Goal: Communication & Community: Answer question/provide support

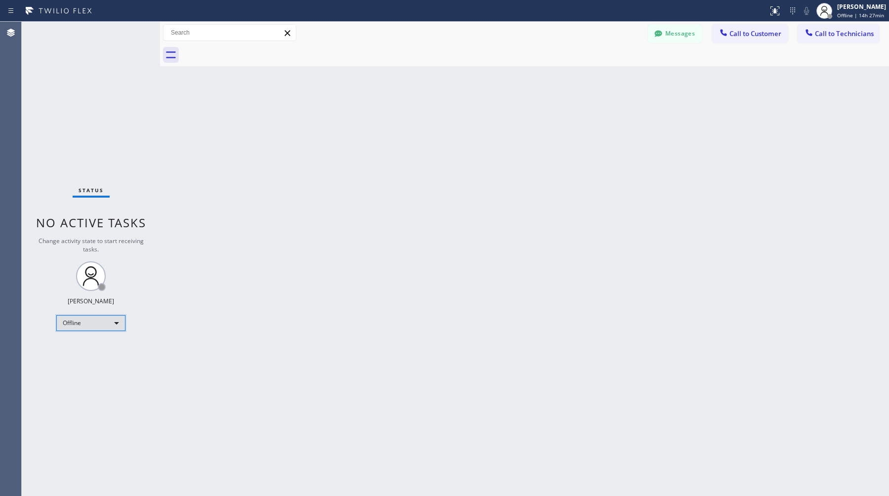
click at [93, 323] on div "Offline" at bounding box center [90, 323] width 69 height 16
click at [89, 345] on li "Available" at bounding box center [90, 349] width 67 height 12
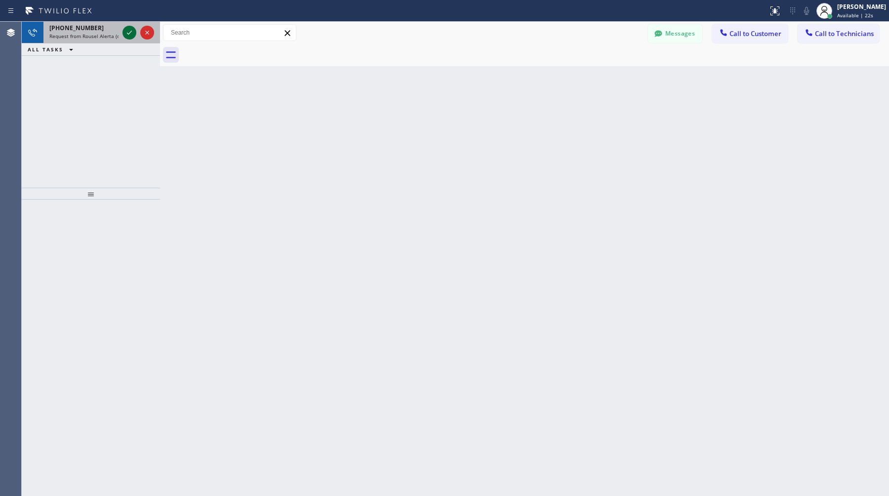
click at [128, 34] on icon at bounding box center [129, 33] width 12 height 12
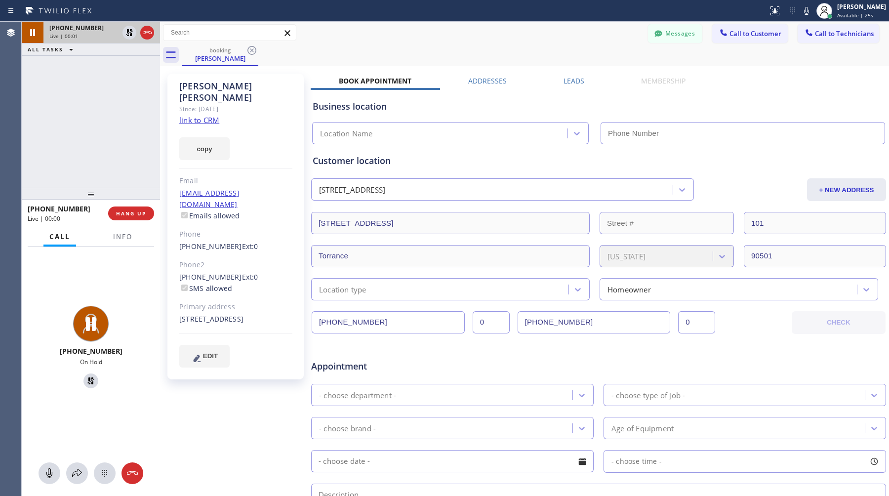
type input "(855) 999-4417"
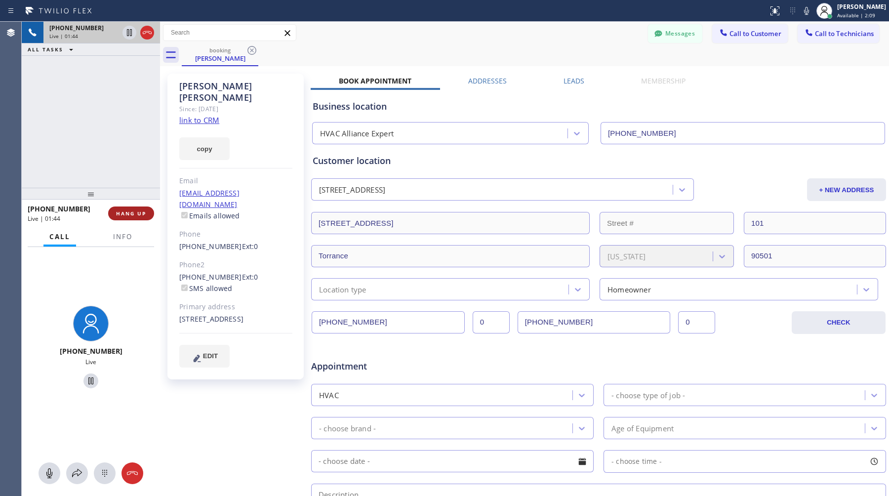
click at [130, 213] on span "HANG UP" at bounding box center [131, 213] width 30 height 7
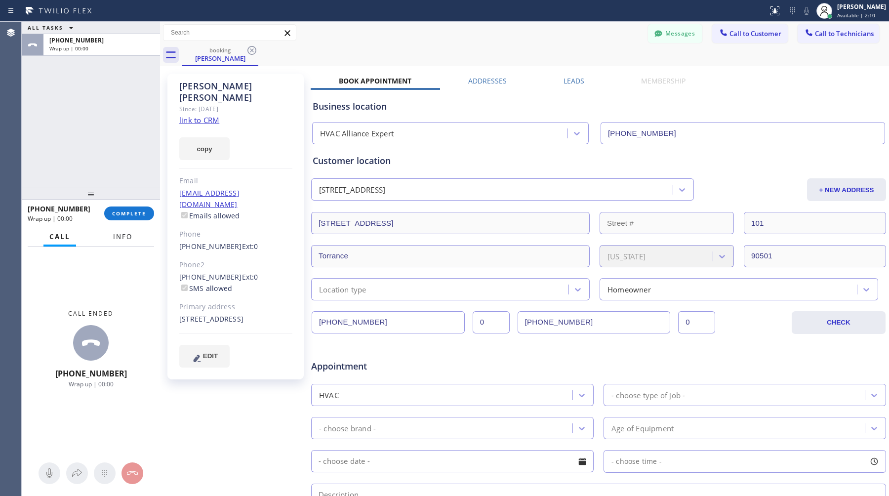
click at [137, 243] on button "Info" at bounding box center [122, 236] width 31 height 19
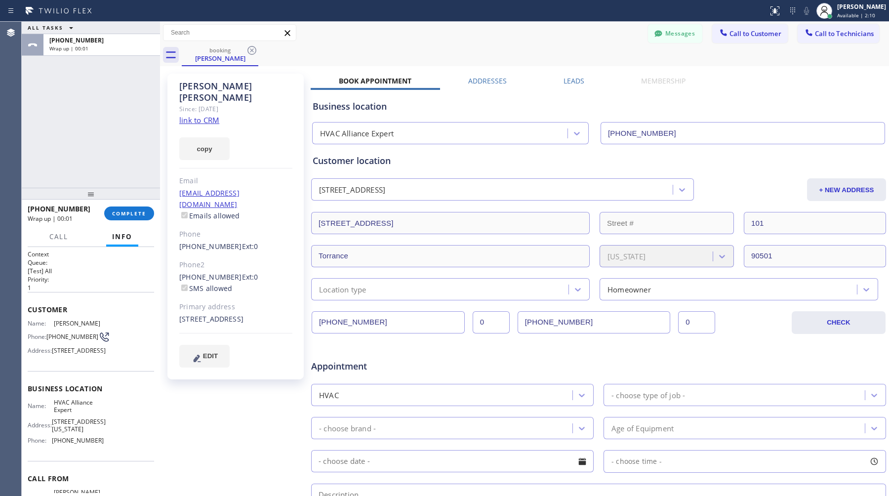
click at [137, 243] on button "Info" at bounding box center [122, 236] width 32 height 19
click at [60, 243] on button "Call" at bounding box center [58, 236] width 31 height 19
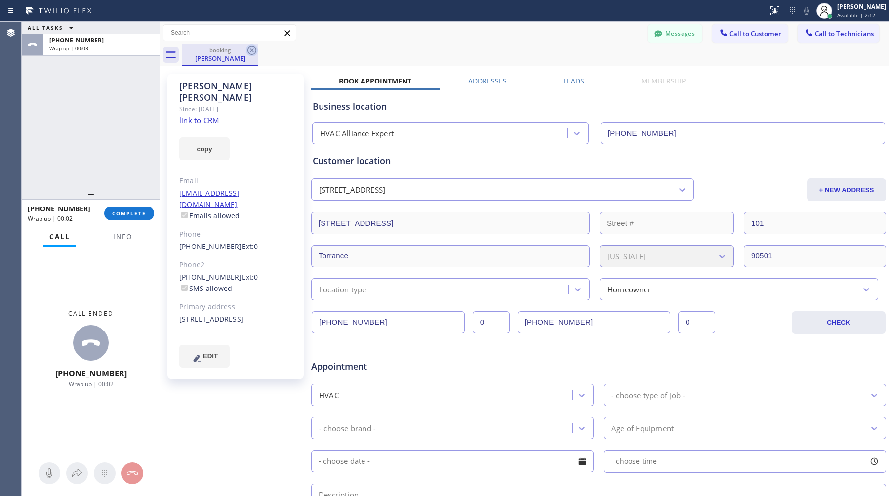
click at [254, 48] on icon at bounding box center [252, 50] width 12 height 12
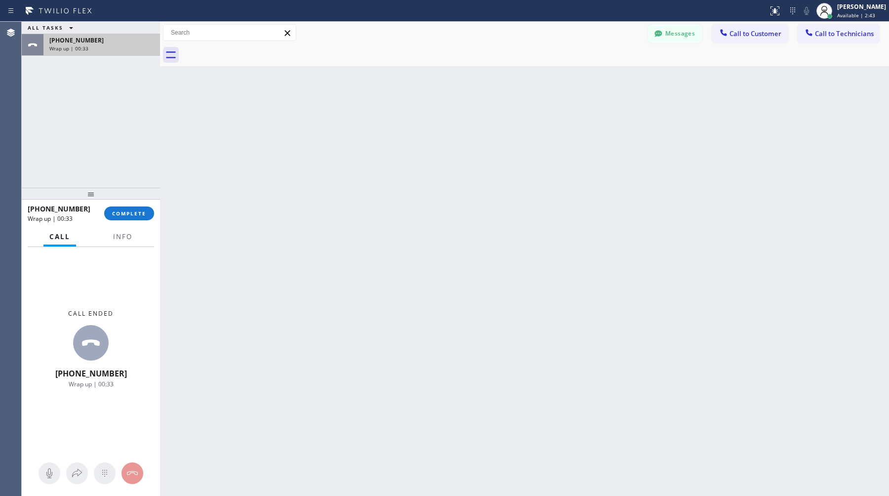
click at [108, 54] on div "+17876174286 Wrap up | 00:33" at bounding box center [99, 45] width 113 height 22
click at [140, 202] on div "+17876174286 Wrap up | 00:34 COMPLETE" at bounding box center [91, 214] width 126 height 26
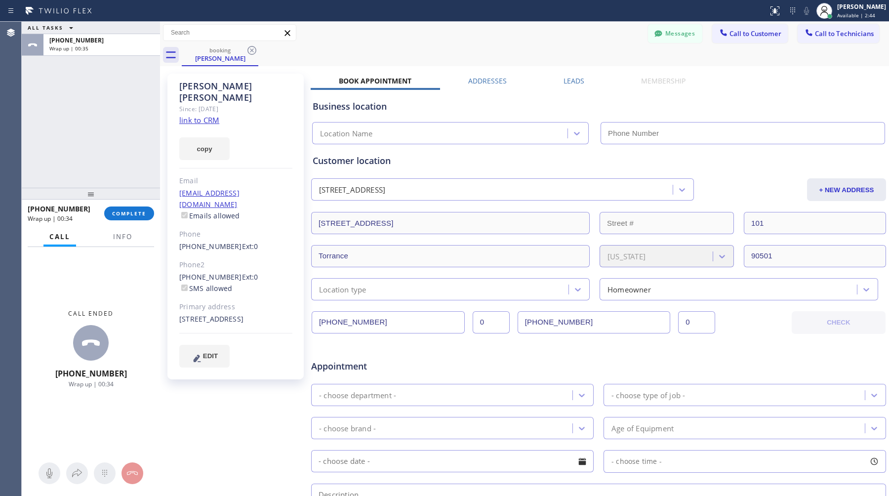
click at [140, 204] on div "+17876174286 Wrap up | 00:34 COMPLETE" at bounding box center [91, 214] width 126 height 26
click at [139, 208] on button "COMPLETE" at bounding box center [129, 213] width 50 height 14
type input "(855) 999-4417"
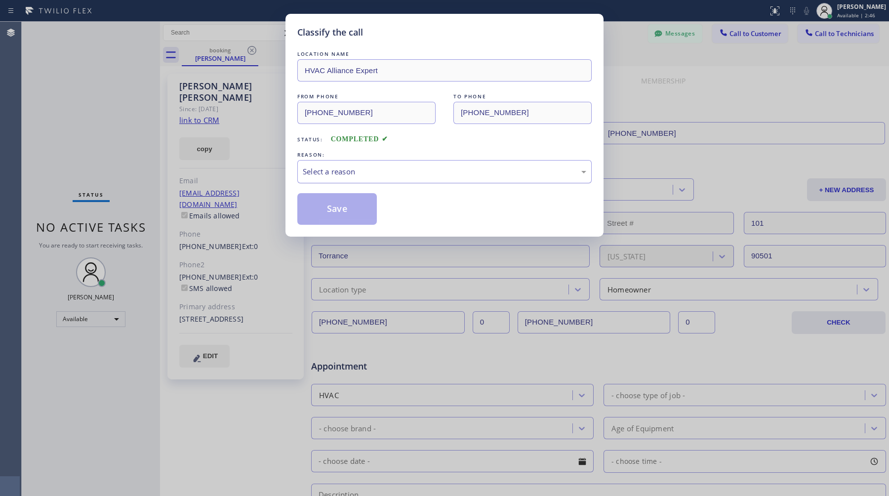
click at [407, 164] on div "Select a reason" at bounding box center [444, 171] width 294 height 23
click at [362, 210] on button "Save" at bounding box center [337, 209] width 80 height 32
